Goal: Information Seeking & Learning: Learn about a topic

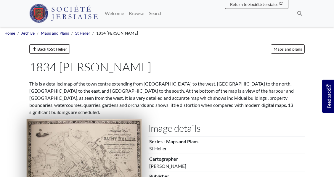
scroll to position [95, 0]
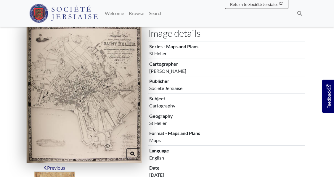
click at [46, 43] on img at bounding box center [84, 93] width 115 height 139
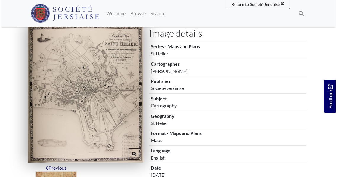
scroll to position [0, 0]
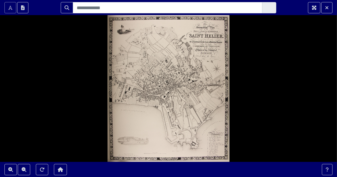
click at [126, 30] on div at bounding box center [168, 88] width 337 height 177
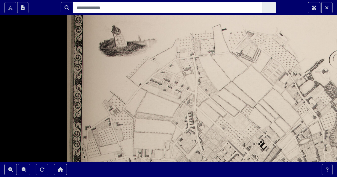
drag, startPoint x: 126, startPoint y: 30, endPoint x: 126, endPoint y: 46, distance: 15.7
click at [126, 46] on div at bounding box center [168, 88] width 337 height 177
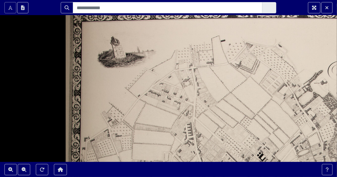
click at [126, 46] on div at bounding box center [168, 88] width 337 height 177
click at [142, 55] on div at bounding box center [168, 88] width 337 height 177
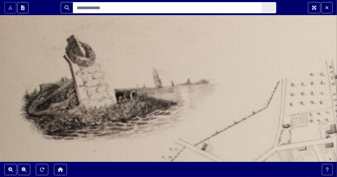
drag, startPoint x: 96, startPoint y: 38, endPoint x: 115, endPoint y: 67, distance: 34.0
click at [115, 67] on div at bounding box center [168, 88] width 337 height 177
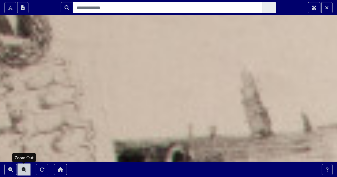
click at [26, 169] on icon "Zoom Out" at bounding box center [24, 169] width 5 height 5
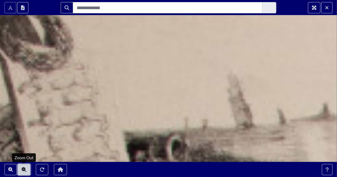
click at [26, 169] on icon "Zoom Out" at bounding box center [24, 169] width 5 height 5
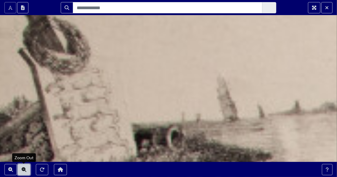
click at [26, 169] on icon "Zoom Out" at bounding box center [24, 169] width 5 height 5
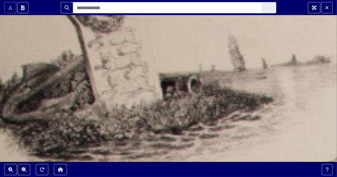
drag, startPoint x: 114, startPoint y: 147, endPoint x: 131, endPoint y: 25, distance: 122.6
click at [131, 25] on div at bounding box center [168, 88] width 337 height 177
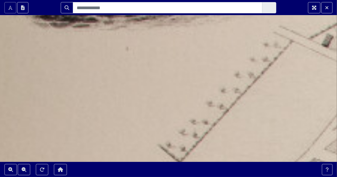
drag, startPoint x: 145, startPoint y: 133, endPoint x: 132, endPoint y: -1, distance: 134.5
click at [132, 0] on html "Scroll the mousewheel to zoom" at bounding box center [168, 88] width 337 height 177
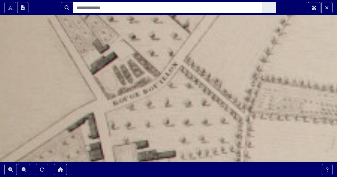
drag, startPoint x: 114, startPoint y: 134, endPoint x: 122, endPoint y: -8, distance: 142.4
click at [122, 0] on html "Scroll the mousewheel to zoom" at bounding box center [168, 88] width 337 height 177
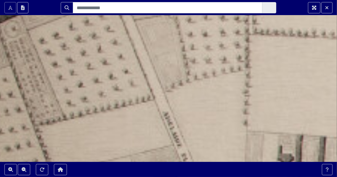
drag, startPoint x: 110, startPoint y: 110, endPoint x: 117, endPoint y: 32, distance: 78.5
click at [117, 32] on div at bounding box center [168, 88] width 337 height 177
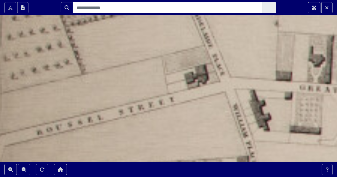
drag, startPoint x: 94, startPoint y: 138, endPoint x: 109, endPoint y: 35, distance: 104.5
click at [109, 35] on div at bounding box center [168, 88] width 337 height 177
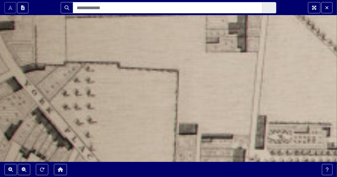
drag, startPoint x: 92, startPoint y: 131, endPoint x: 105, endPoint y: 22, distance: 109.7
click at [105, 22] on div at bounding box center [168, 88] width 337 height 177
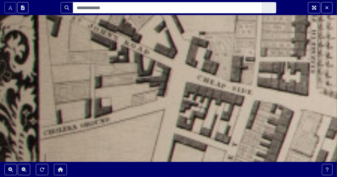
drag, startPoint x: 65, startPoint y: 143, endPoint x: 107, endPoint y: 37, distance: 113.9
click at [107, 37] on div at bounding box center [168, 88] width 337 height 177
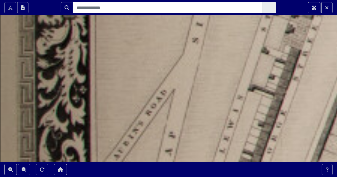
drag, startPoint x: 78, startPoint y: 143, endPoint x: 109, endPoint y: 8, distance: 138.6
click at [109, 8] on section "Scroll the mousewheel to zoom" at bounding box center [168, 88] width 337 height 177
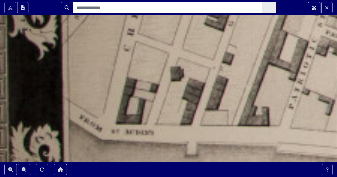
drag, startPoint x: 150, startPoint y: 137, endPoint x: 131, endPoint y: 42, distance: 96.9
click at [131, 42] on div at bounding box center [168, 88] width 337 height 177
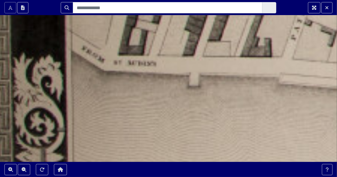
drag, startPoint x: 123, startPoint y: 143, endPoint x: 125, endPoint y: 57, distance: 86.8
click at [125, 57] on div at bounding box center [168, 88] width 337 height 177
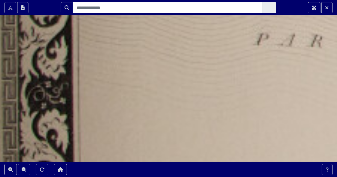
drag, startPoint x: 147, startPoint y: 148, endPoint x: 138, endPoint y: 43, distance: 105.2
click at [138, 43] on div at bounding box center [168, 88] width 337 height 177
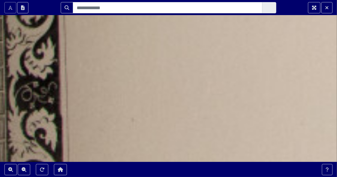
drag, startPoint x: 148, startPoint y: 145, endPoint x: 147, endPoint y: 7, distance: 138.3
click at [147, 7] on section "Scroll the mousewheel to zoom" at bounding box center [168, 88] width 337 height 177
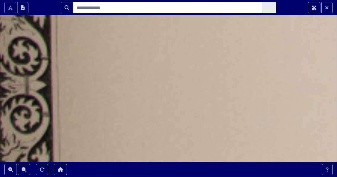
drag, startPoint x: 165, startPoint y: 141, endPoint x: 157, endPoint y: 58, distance: 82.7
click at [157, 58] on div at bounding box center [168, 88] width 337 height 177
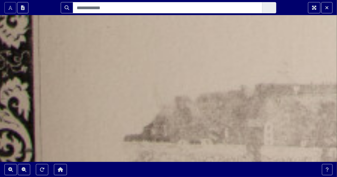
drag, startPoint x: 164, startPoint y: 141, endPoint x: 150, endPoint y: 50, distance: 92.3
click at [150, 50] on div at bounding box center [168, 88] width 337 height 177
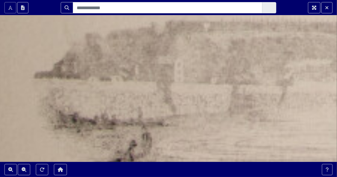
drag, startPoint x: 187, startPoint y: 124, endPoint x: 127, endPoint y: 81, distance: 73.9
click at [127, 81] on div at bounding box center [168, 88] width 337 height 177
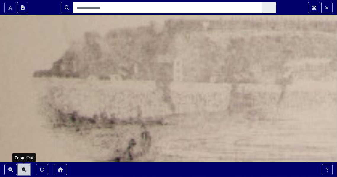
click at [22, 169] on icon "Zoom Out" at bounding box center [24, 169] width 5 height 5
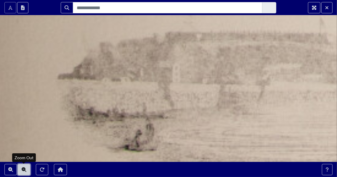
click at [22, 169] on icon "Zoom Out" at bounding box center [24, 169] width 5 height 5
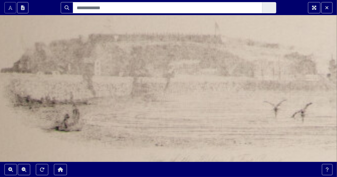
drag, startPoint x: 147, startPoint y: 137, endPoint x: 95, endPoint y: 132, distance: 51.7
click at [95, 132] on div at bounding box center [168, 88] width 337 height 177
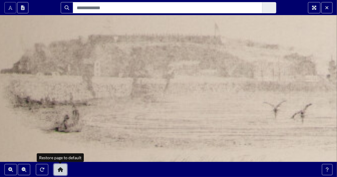
click at [59, 168] on icon "Restore page to default" at bounding box center [60, 169] width 5 height 5
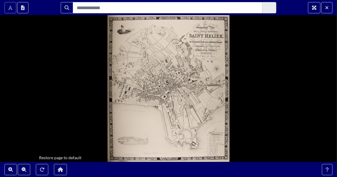
click at [169, 92] on div at bounding box center [168, 88] width 337 height 177
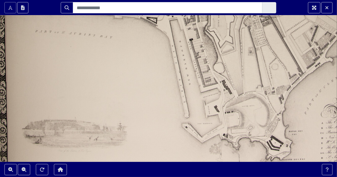
drag, startPoint x: 195, startPoint y: 97, endPoint x: 209, endPoint y: 95, distance: 13.6
click at [209, 95] on div at bounding box center [168, 88] width 337 height 177
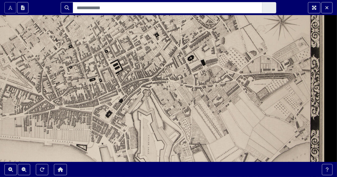
drag, startPoint x: 216, startPoint y: 44, endPoint x: 169, endPoint y: 129, distance: 96.8
click at [169, 129] on div at bounding box center [168, 88] width 337 height 177
